Goal: Check status: Check status

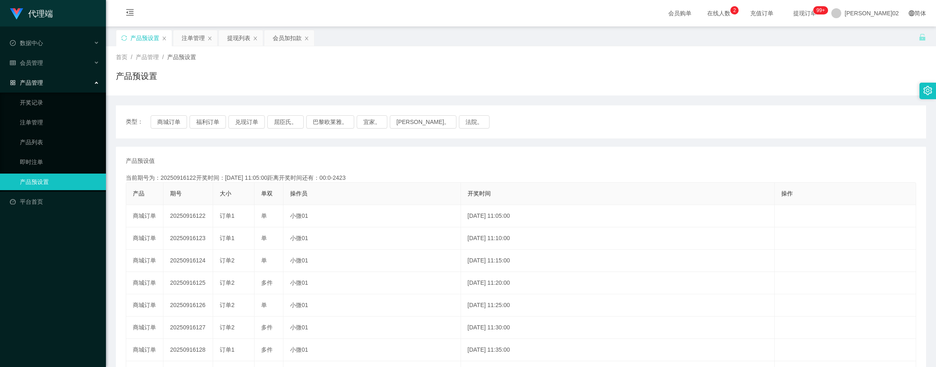
click at [221, 115] on button "福利订单" at bounding box center [208, 121] width 36 height 13
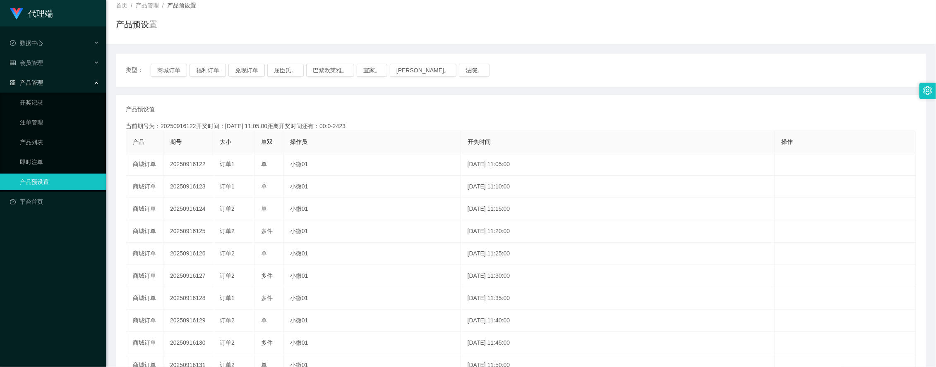
click at [221, 73] on button "福利订单" at bounding box center [208, 70] width 36 height 13
click at [208, 71] on button "福利订单" at bounding box center [208, 70] width 36 height 13
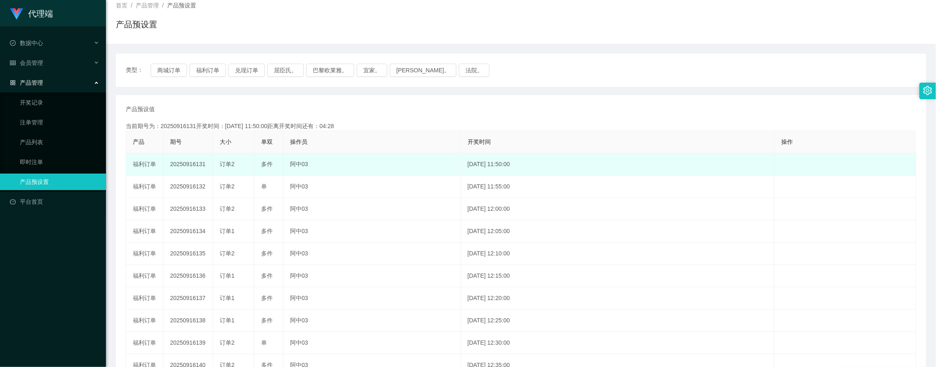
click at [191, 163] on td "20250916131" at bounding box center [188, 165] width 50 height 22
copy td "20250916131"
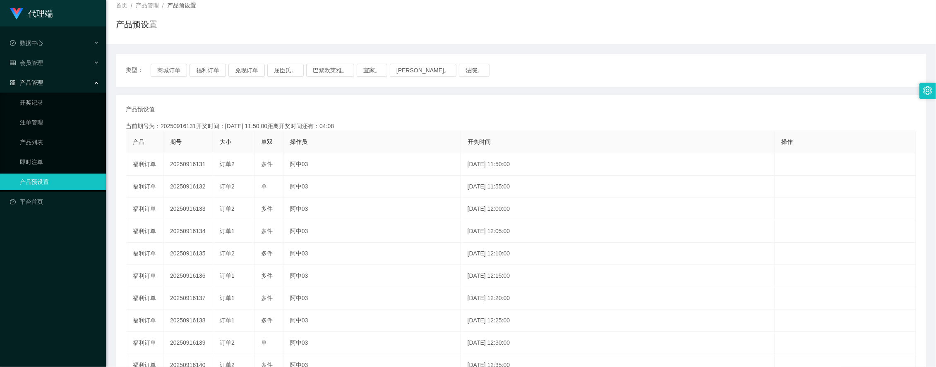
click at [210, 77] on div "类型： 商城订单 福利订单 兑现订单 屈臣氏。 巴黎欧莱雅。 宜家。 [PERSON_NAME]。 法院。" at bounding box center [521, 70] width 810 height 33
click at [210, 73] on button "福利订单" at bounding box center [208, 70] width 36 height 13
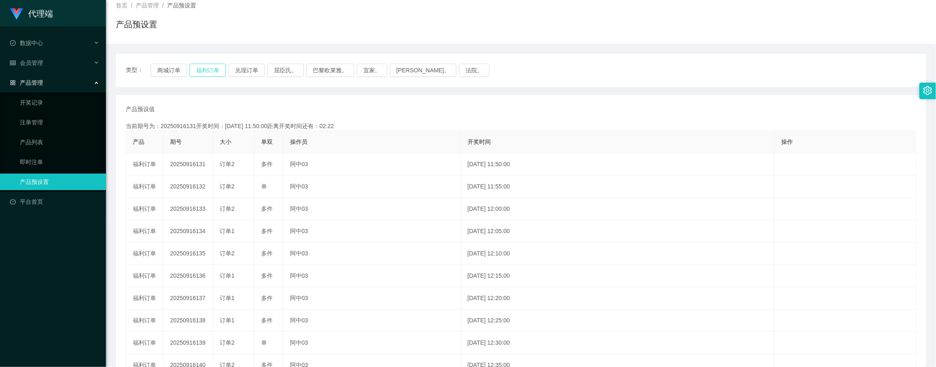
click at [214, 74] on button "福利订单" at bounding box center [208, 70] width 36 height 13
click at [221, 70] on button "福利订单" at bounding box center [208, 70] width 36 height 13
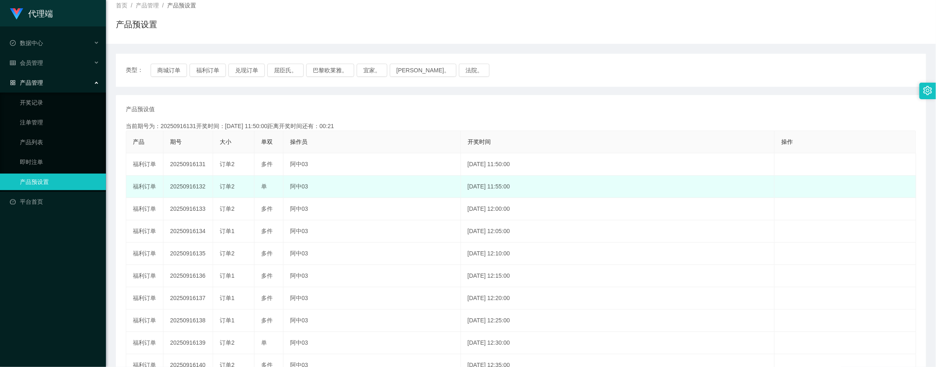
click at [191, 187] on td "20250916132" at bounding box center [188, 187] width 50 height 22
copy td "20250916132"
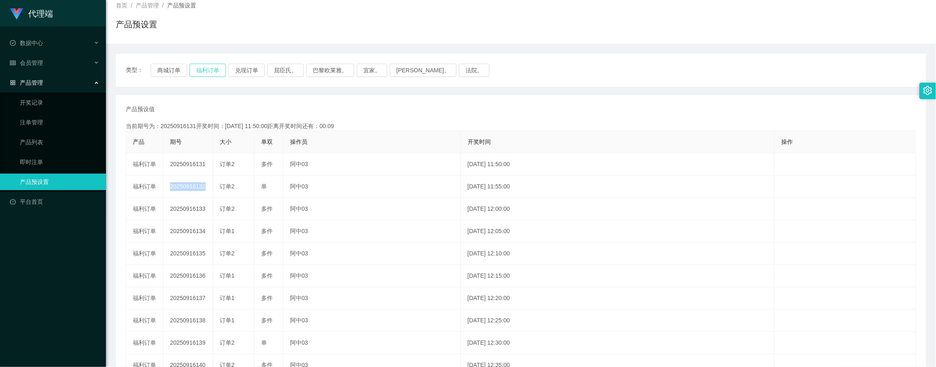
click at [212, 75] on button "福利订单" at bounding box center [208, 70] width 36 height 13
drag, startPoint x: 212, startPoint y: 75, endPoint x: 673, endPoint y: 104, distance: 461.8
click at [576, 147] on th "开奖时间" at bounding box center [618, 142] width 314 height 22
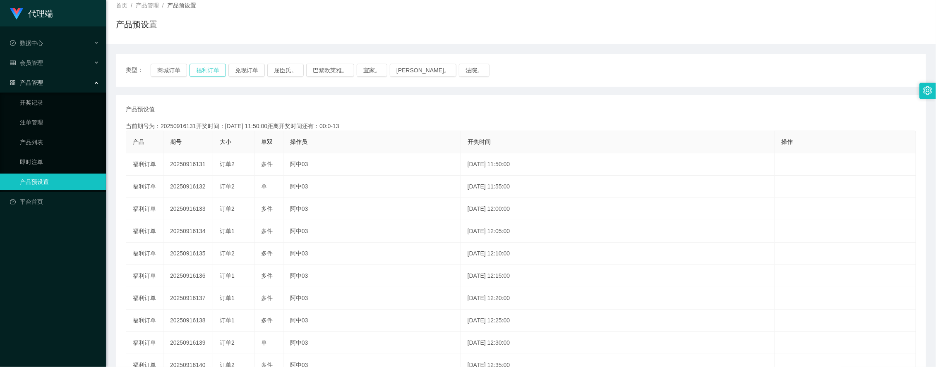
click at [218, 72] on button "福利订单" at bounding box center [208, 70] width 36 height 13
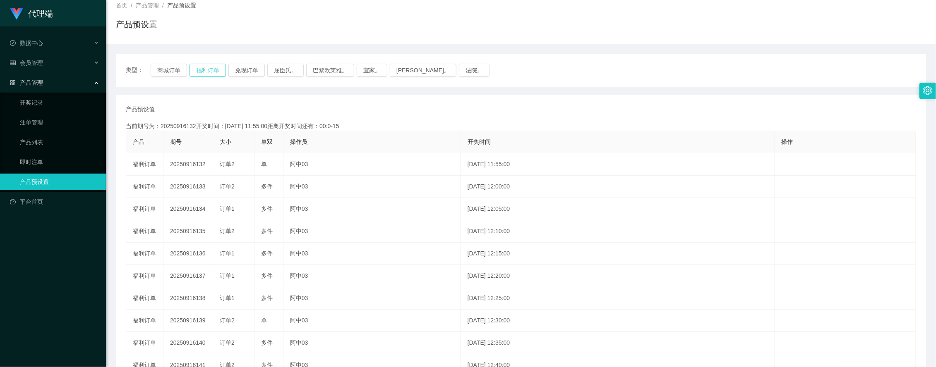
click at [218, 72] on button "福利订单" at bounding box center [208, 70] width 36 height 13
click at [657, 113] on div "产品预设值 添加期号" at bounding box center [521, 109] width 790 height 9
click at [212, 65] on button "福利订单" at bounding box center [208, 70] width 36 height 13
